Goal: Navigation & Orientation: Find specific page/section

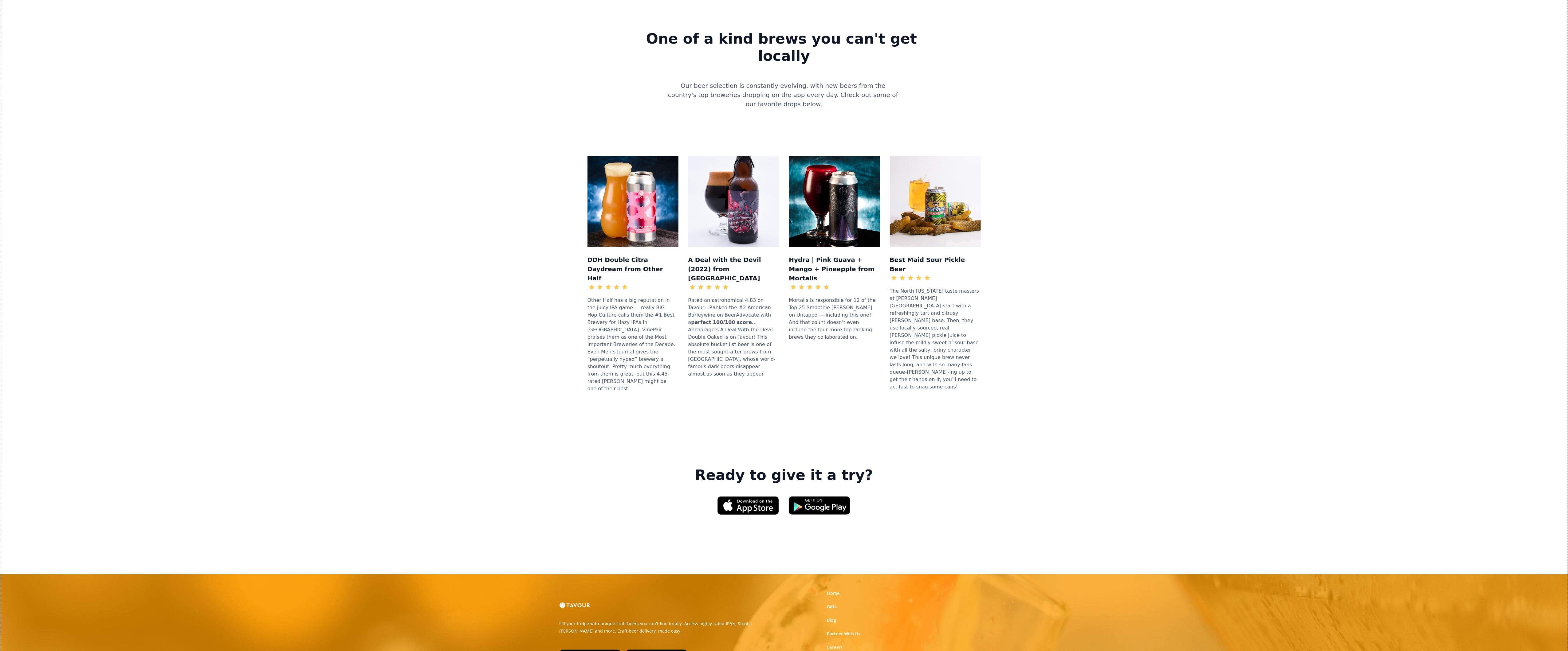
scroll to position [570, 0]
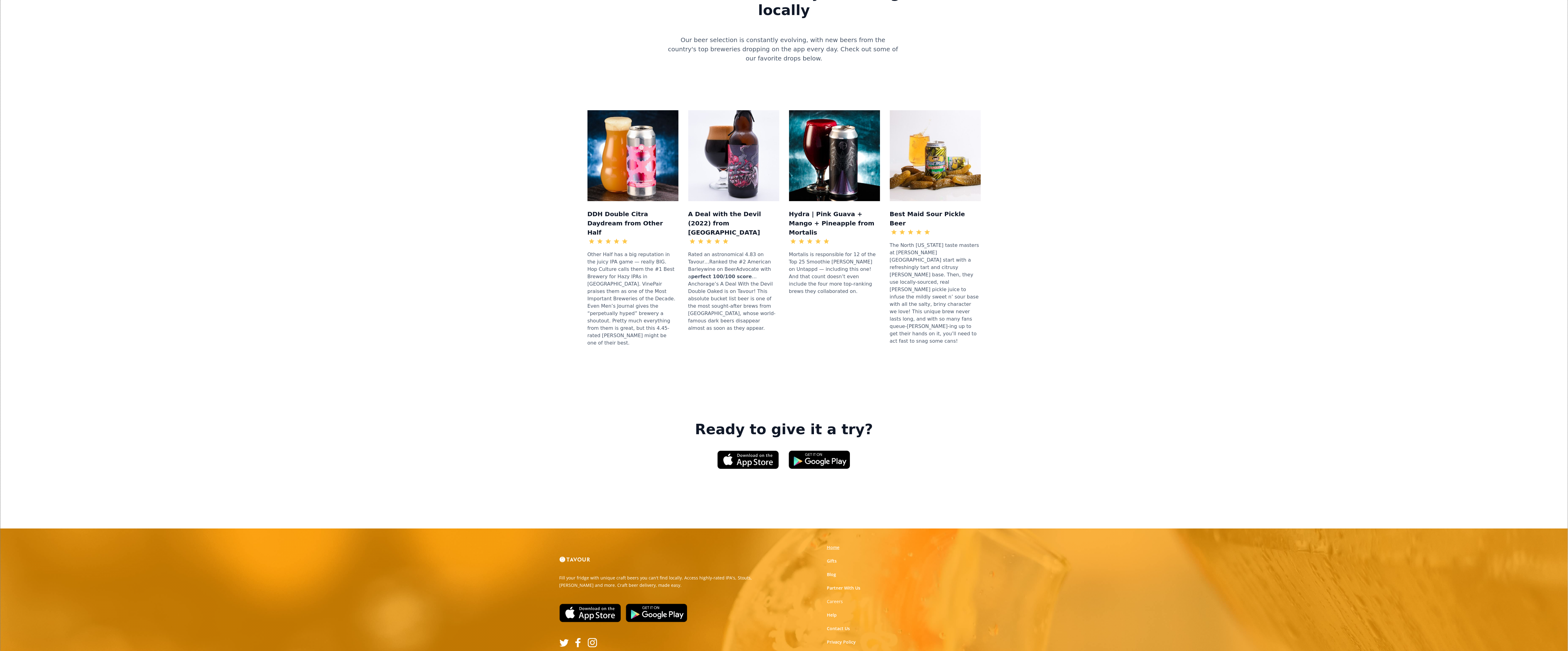
click at [831, 545] on link "Home" at bounding box center [833, 548] width 13 height 6
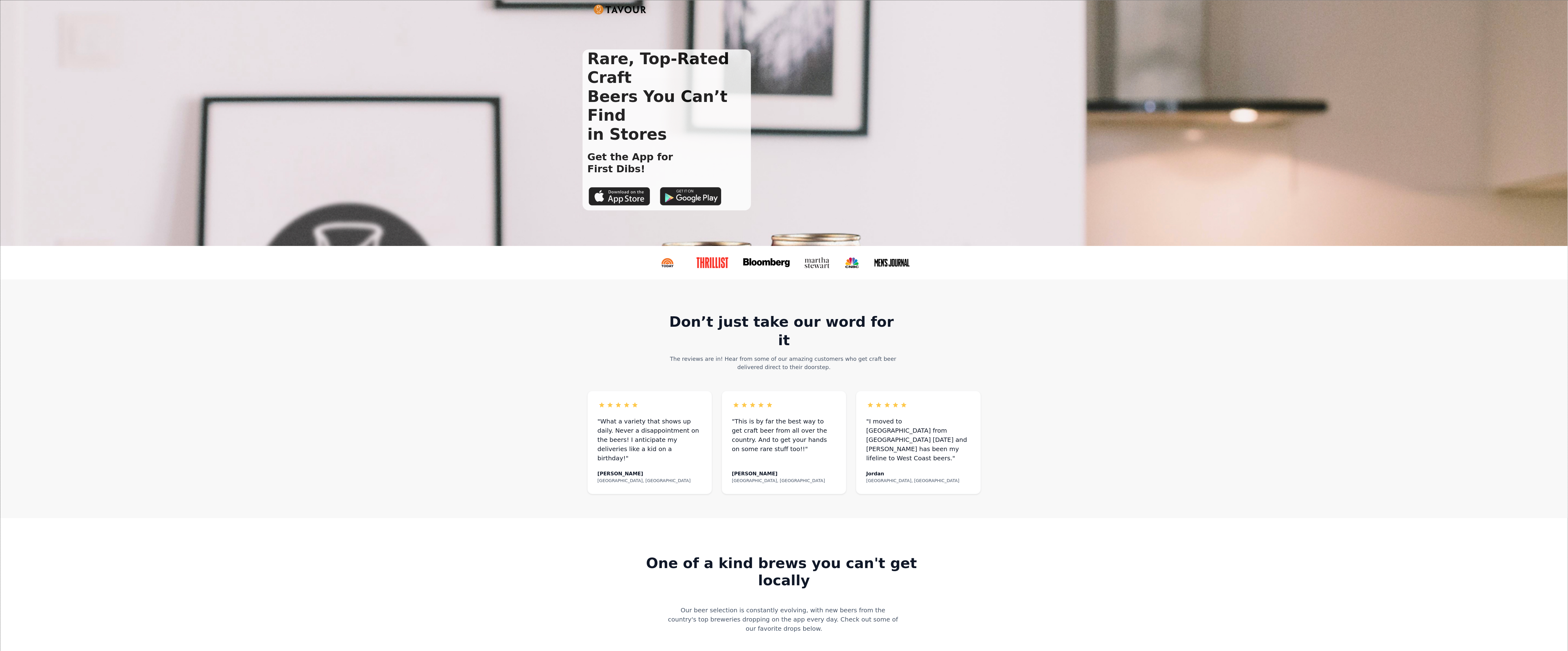
click at [831, 464] on div ""This is by far the best way to get craft beer from all over the country. And t…" at bounding box center [784, 443] width 124 height 103
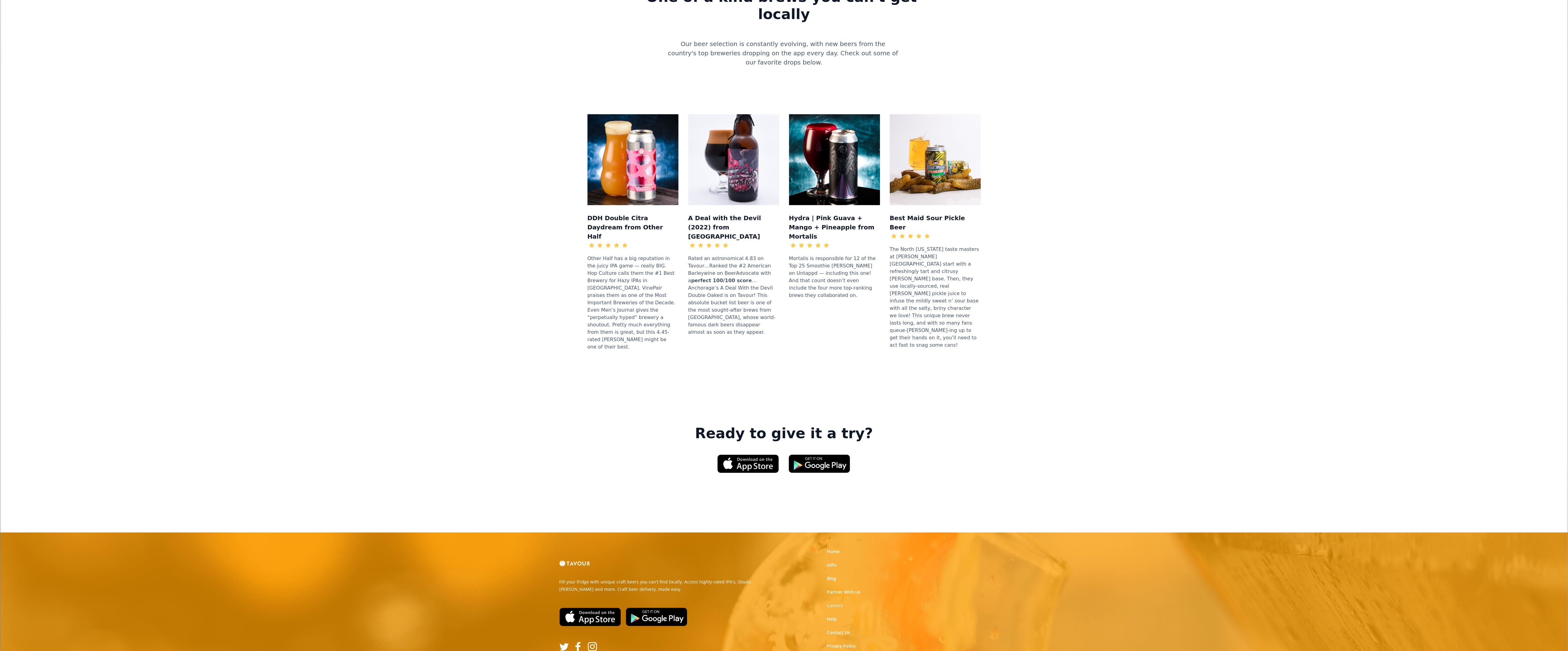
scroll to position [570, 0]
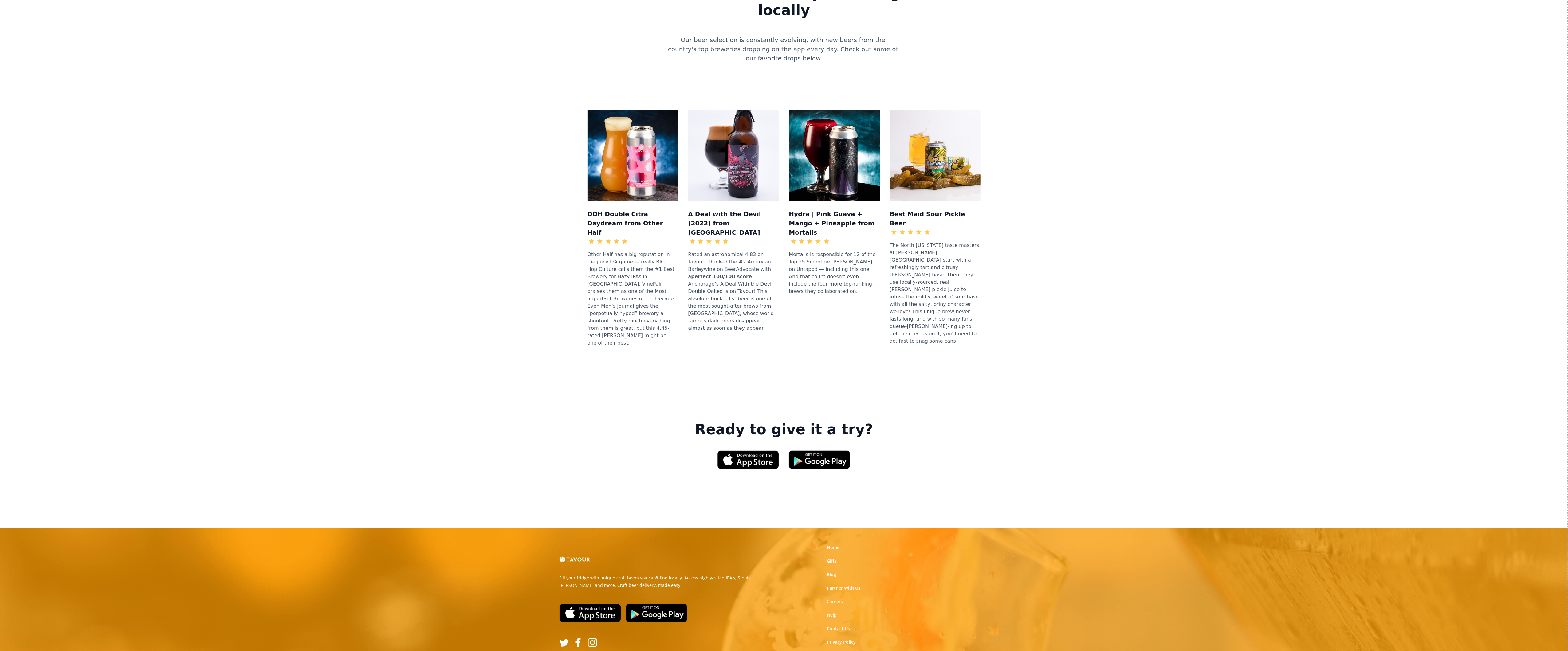
click at [835, 612] on link "Help" at bounding box center [831, 615] width 10 height 6
